Goal: Task Accomplishment & Management: Manage account settings

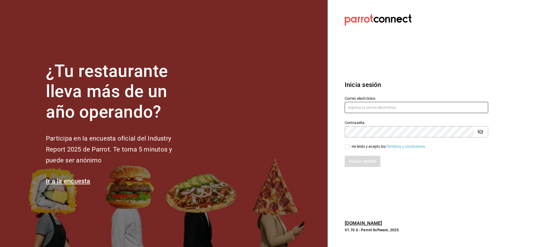
click at [391, 110] on input "text" at bounding box center [416, 107] width 143 height 11
type input "[EMAIL_ADDRESS][DOMAIN_NAME]"
click at [349, 146] on span "He leído y acepto los Términos y condiciones." at bounding box center [387, 147] width 77 height 6
click at [349, 146] on input "He leído y acepto los Términos y condiciones." at bounding box center [347, 146] width 5 height 5
checkbox input "true"
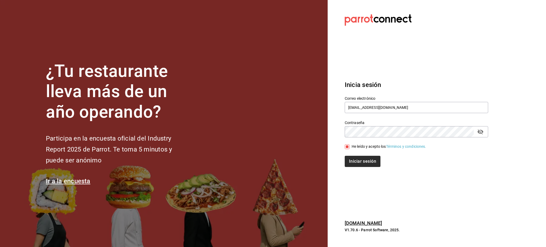
click at [356, 156] on div "Iniciar sesión" at bounding box center [413, 158] width 150 height 18
click at [357, 160] on button "Iniciar sesión" at bounding box center [363, 161] width 36 height 11
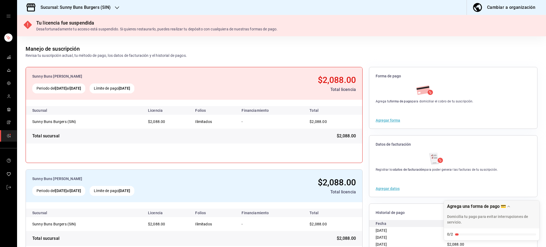
click at [48, 11] on div "Sucursal: Sunny Buns Burgers (SIN)" at bounding box center [71, 7] width 100 height 15
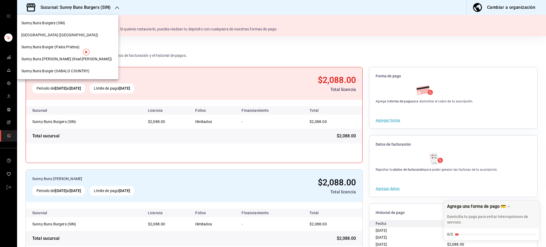
click at [95, 10] on div at bounding box center [273, 123] width 546 height 247
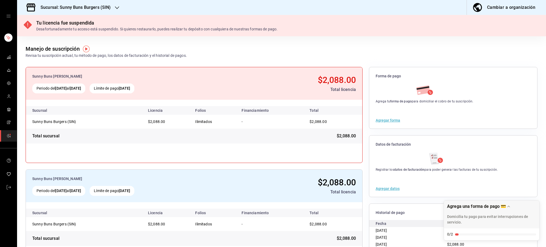
click at [89, 8] on h3 "Sucursal: Sunny Buns Burgers (SIN)" at bounding box center [73, 7] width 74 height 6
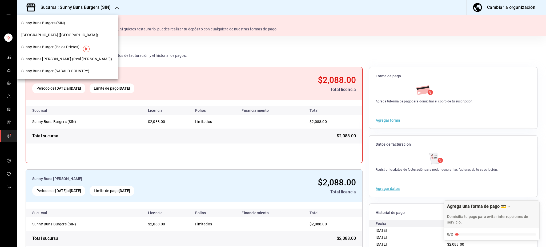
click at [62, 69] on span "Sunny Buns Burger (SABALO COUNTRY)" at bounding box center [55, 71] width 68 height 6
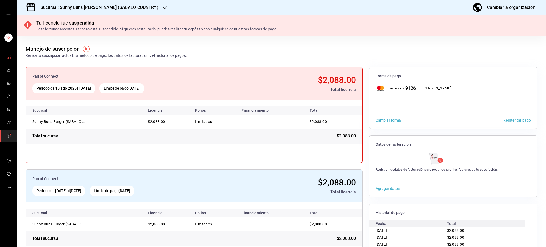
click at [9, 58] on icon "mailbox folders" at bounding box center [9, 57] width 4 height 4
click at [9, 75] on link "mailbox folders" at bounding box center [8, 70] width 17 height 11
click at [124, 8] on h3 "Sucursal: Sunny Buns Burger (SABALO COUNTRY)" at bounding box center [97, 7] width 122 height 6
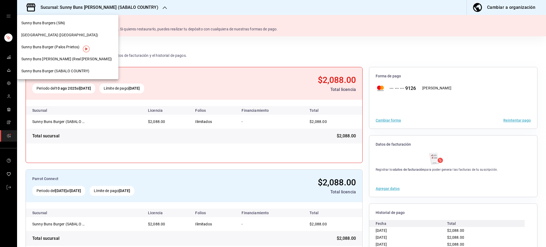
click at [58, 60] on span "Sunny Buns Burger (Real del Valle)" at bounding box center [66, 59] width 91 height 6
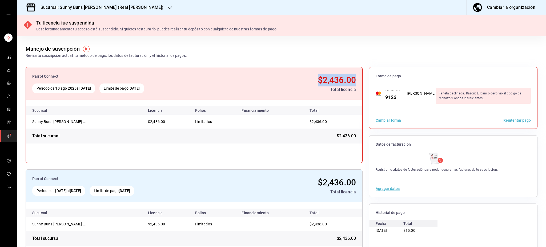
drag, startPoint x: 316, startPoint y: 80, endPoint x: 352, endPoint y: 80, distance: 35.7
click at [352, 80] on span "$2,436.00" at bounding box center [337, 80] width 38 height 10
copy span "$2,436.00"
click at [66, 8] on h3 "Sucursal: Sunny Buns Burger (Real del Valle)" at bounding box center [99, 7] width 127 height 6
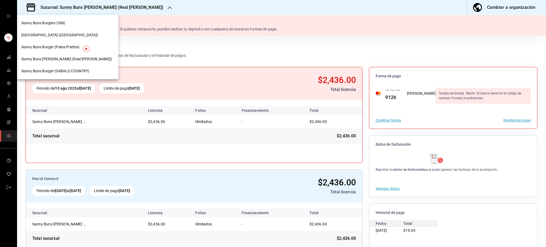
click at [71, 46] on span "Sunny Buns Burger (Palos Prietos)" at bounding box center [50, 47] width 58 height 6
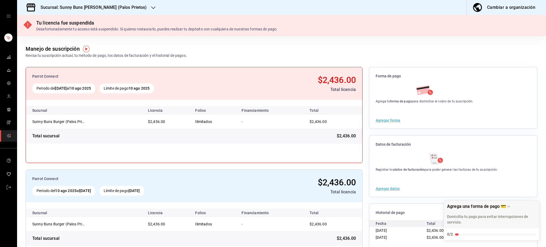
click at [92, 9] on h3 "Sucursal: Sunny Buns Burger (Palos Prietos)" at bounding box center [91, 7] width 111 height 6
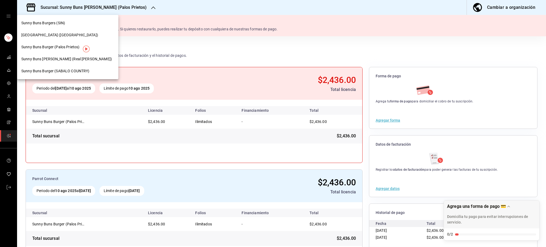
click at [43, 33] on span "Tripton (Sinaloa)" at bounding box center [59, 35] width 77 height 6
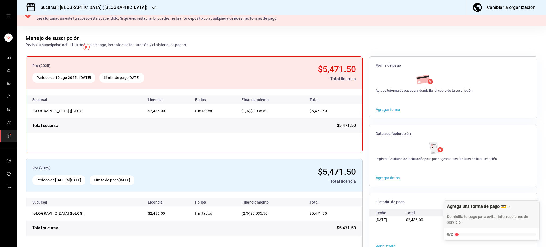
scroll to position [27, 0]
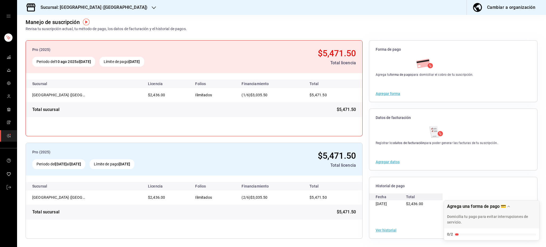
click at [80, 7] on h3 "Sucursal: Tripton (Sinaloa)" at bounding box center [91, 7] width 111 height 6
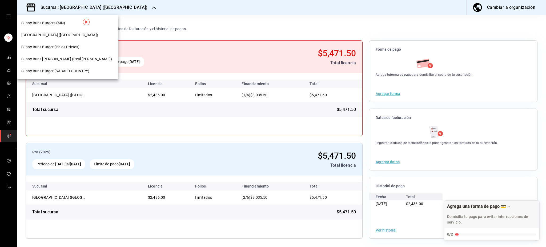
click at [65, 62] on div "Sunny Buns Burger (Real del Valle)" at bounding box center [67, 59] width 101 height 12
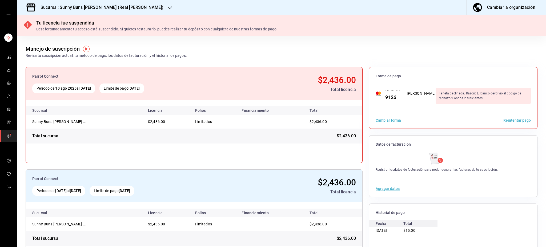
click at [237, 132] on div "Total sucursal $2,436.00" at bounding box center [194, 135] width 336 height 15
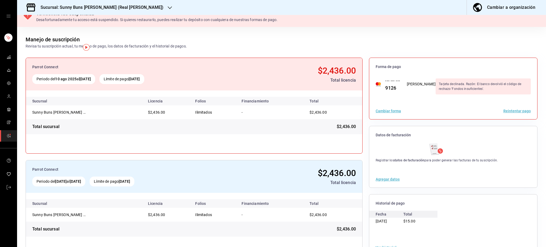
scroll to position [0, 0]
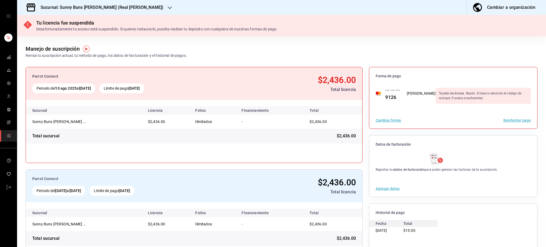
click at [103, 6] on h3 "Sucursal: Sunny Buns Burger (Real del Valle)" at bounding box center [99, 7] width 127 height 6
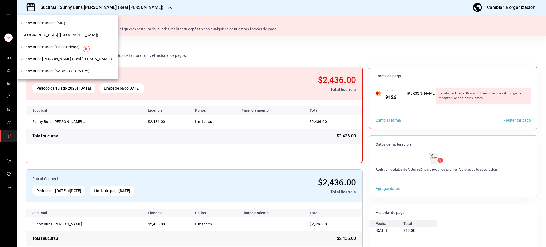
click at [65, 72] on span "Sunny Buns Burger (SABALO COUNTRY)" at bounding box center [55, 71] width 68 height 6
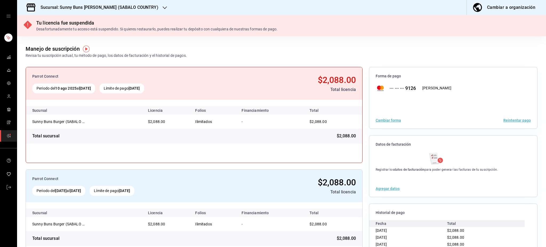
click at [122, 6] on h3 "Sucursal: Sunny Buns [PERSON_NAME] (SABALO COUNTRY)" at bounding box center [97, 7] width 122 height 6
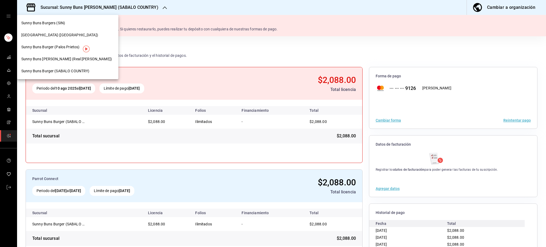
click at [66, 59] on span "Sunny Buns [PERSON_NAME] (Real [PERSON_NAME])" at bounding box center [66, 59] width 91 height 6
